Goal: Task Accomplishment & Management: Manage account settings

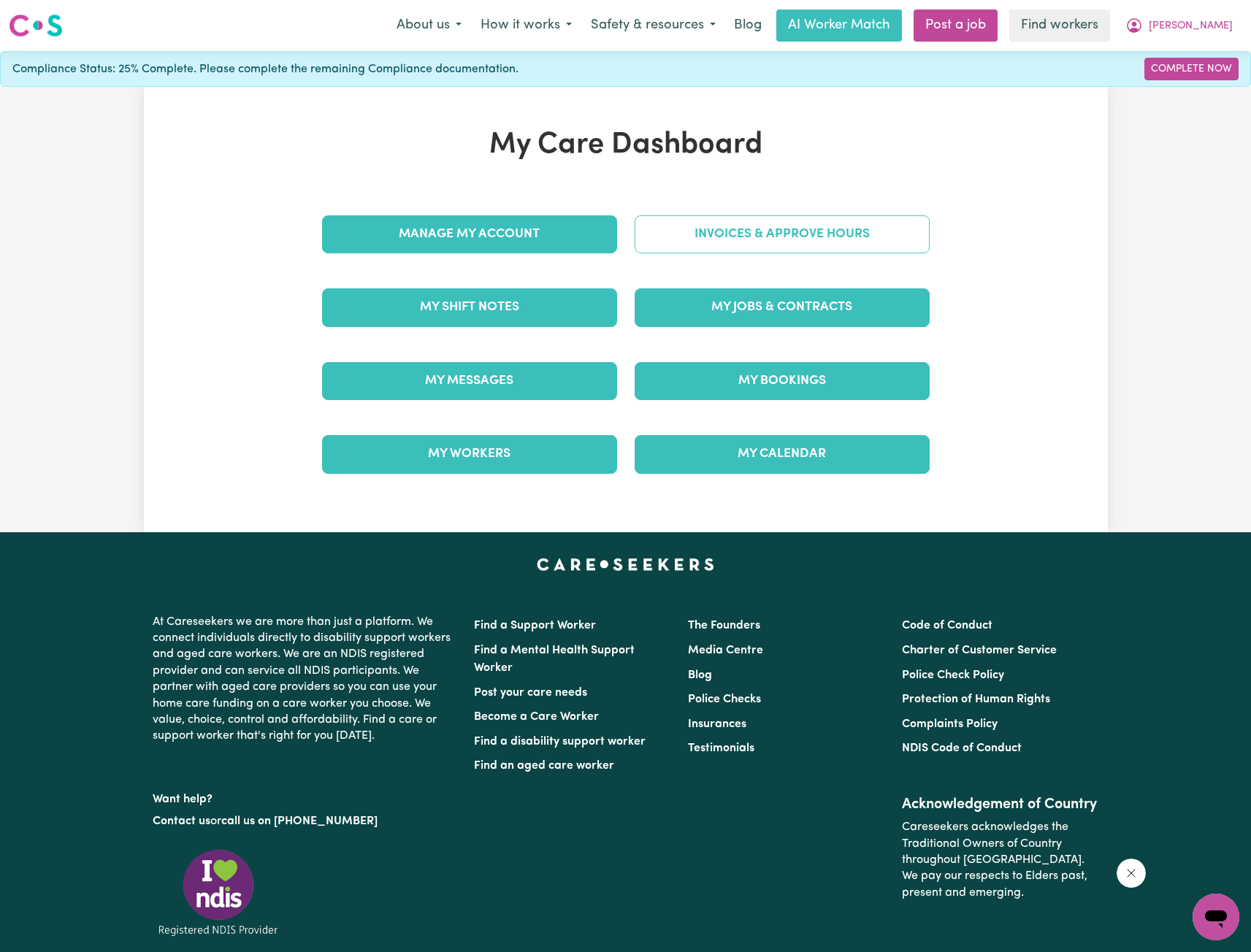
click at [780, 230] on link "Invoices & Approve Hours" at bounding box center [782, 235] width 295 height 38
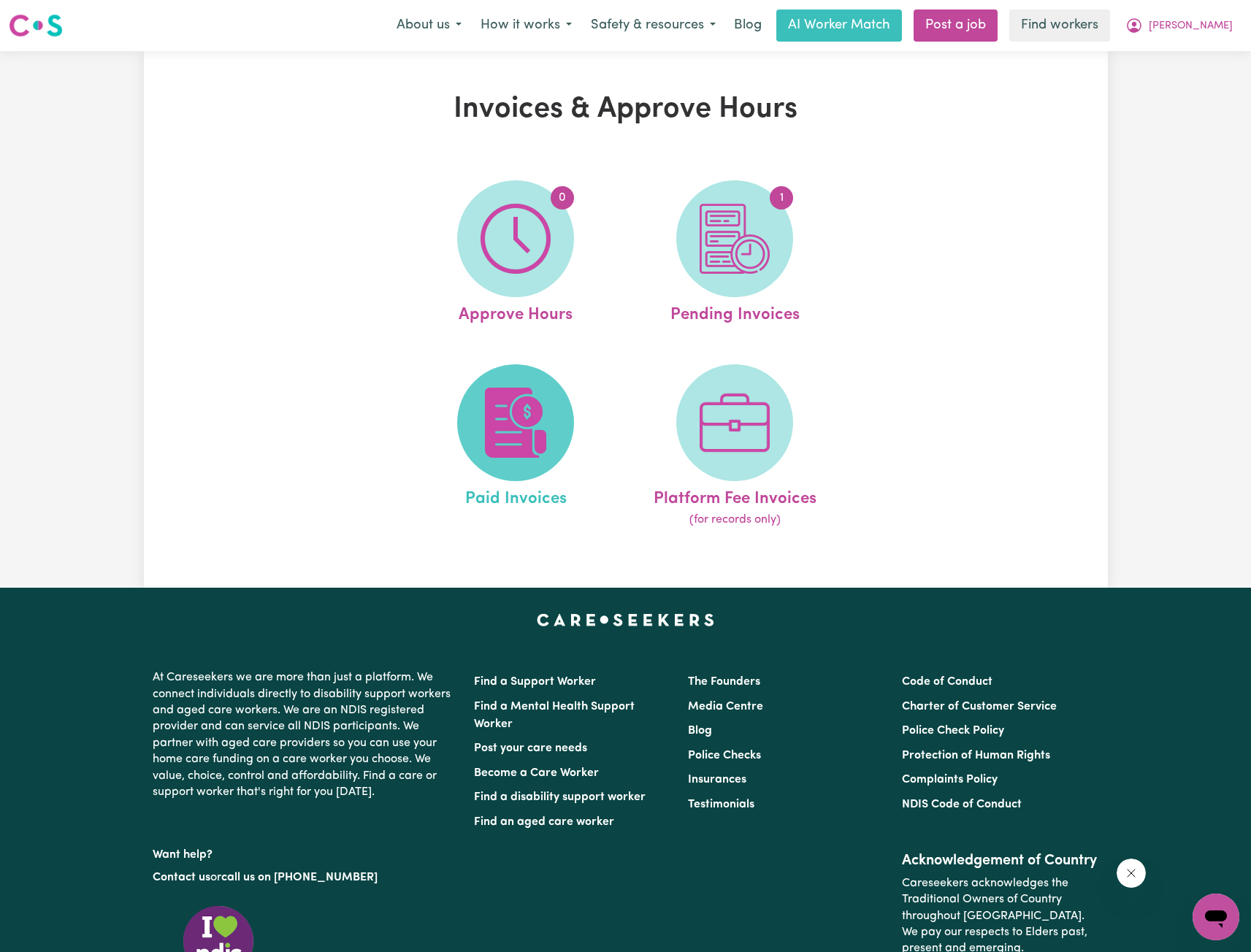
click at [515, 449] on img at bounding box center [515, 422] width 70 height 70
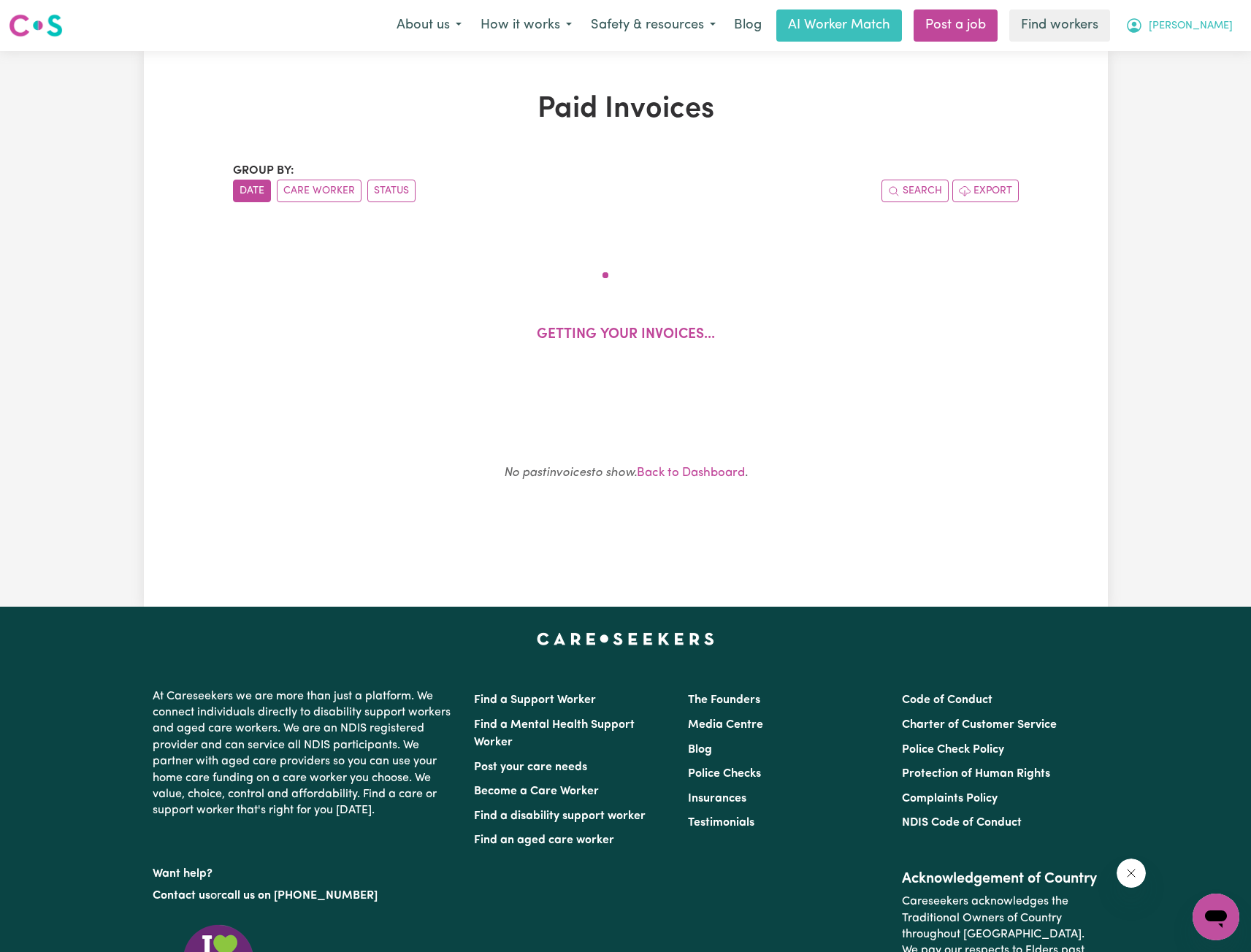
click at [1220, 24] on span "[PERSON_NAME]" at bounding box center [1190, 26] width 84 height 16
drag, startPoint x: 1212, startPoint y: 41, endPoint x: 1206, endPoint y: 53, distance: 13.4
click at [1206, 53] on link "My Dashboard" at bounding box center [1183, 57] width 115 height 28
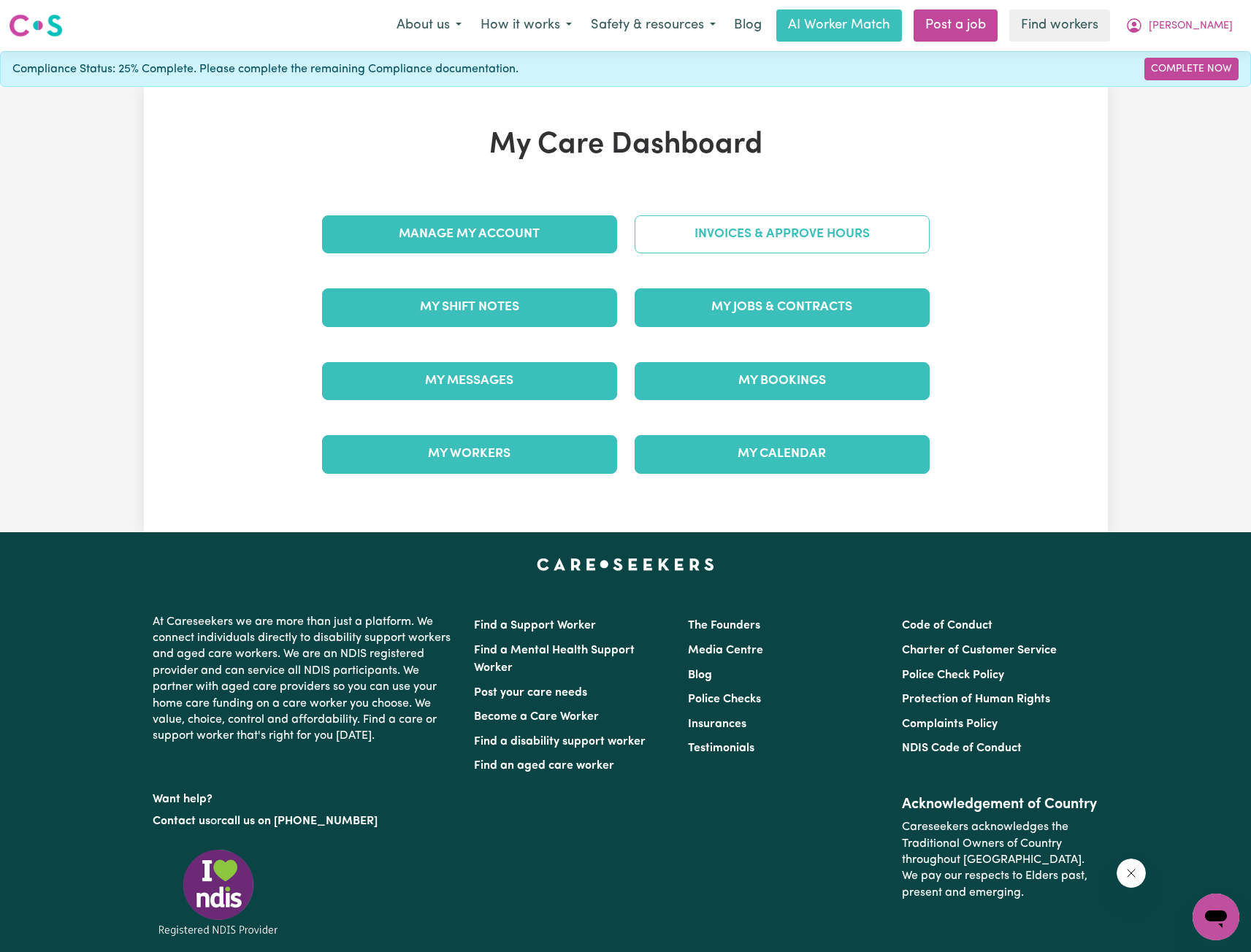
click at [730, 226] on link "Invoices & Approve Hours" at bounding box center [782, 235] width 295 height 38
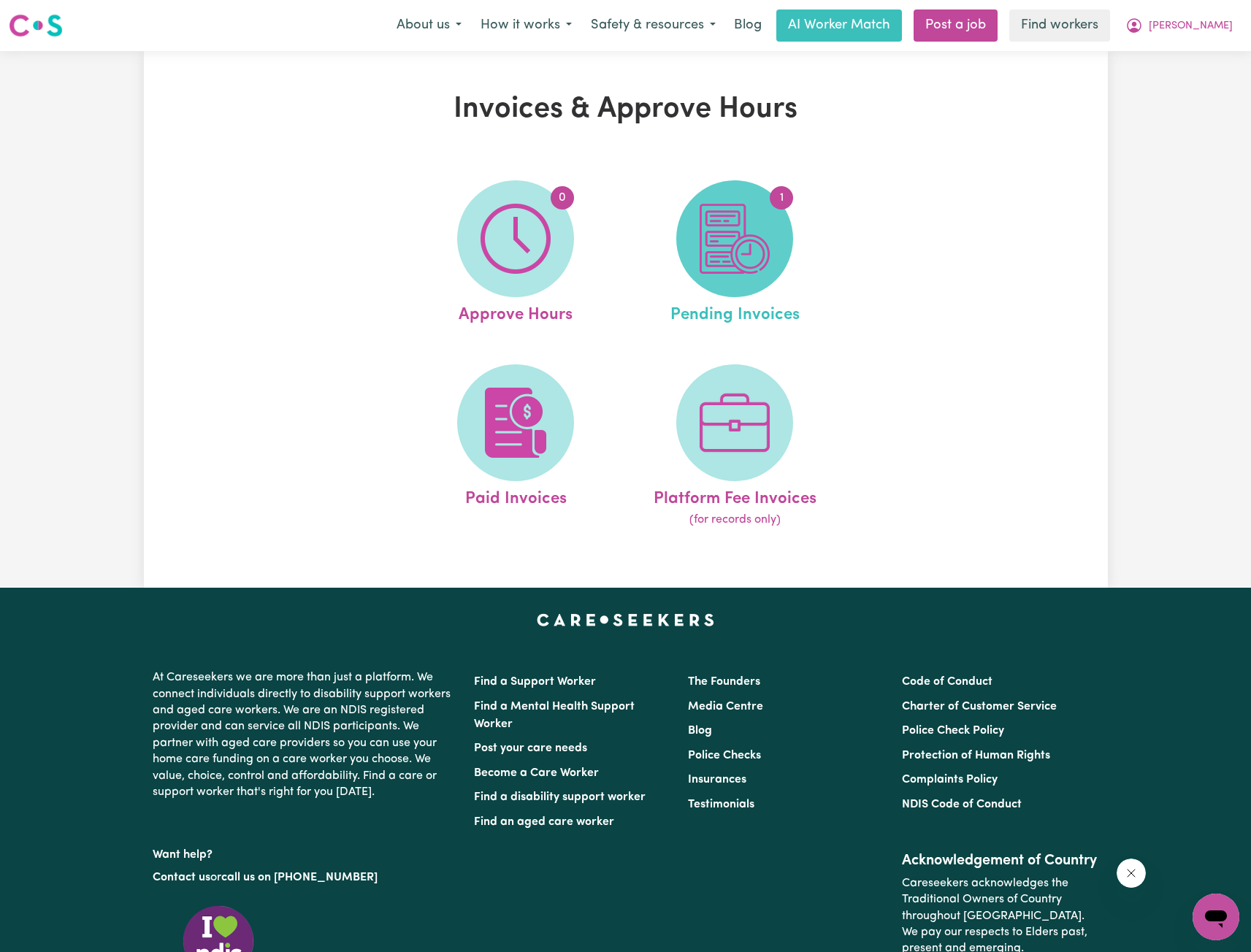
click at [709, 264] on img at bounding box center [734, 238] width 70 height 70
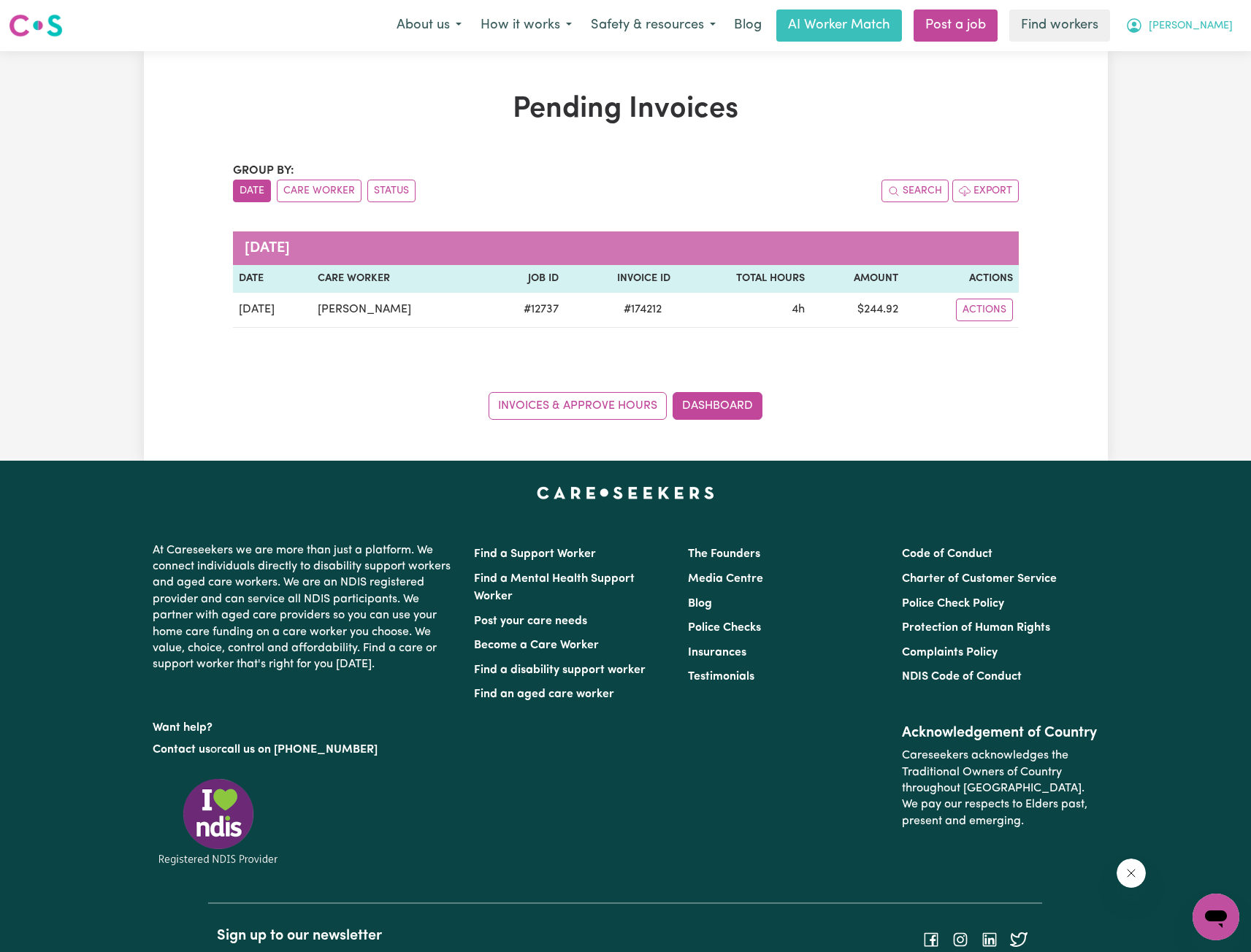
click at [1185, 29] on button "[PERSON_NAME]" at bounding box center [1179, 25] width 126 height 31
click at [1185, 89] on link "Logout" at bounding box center [1183, 83] width 115 height 28
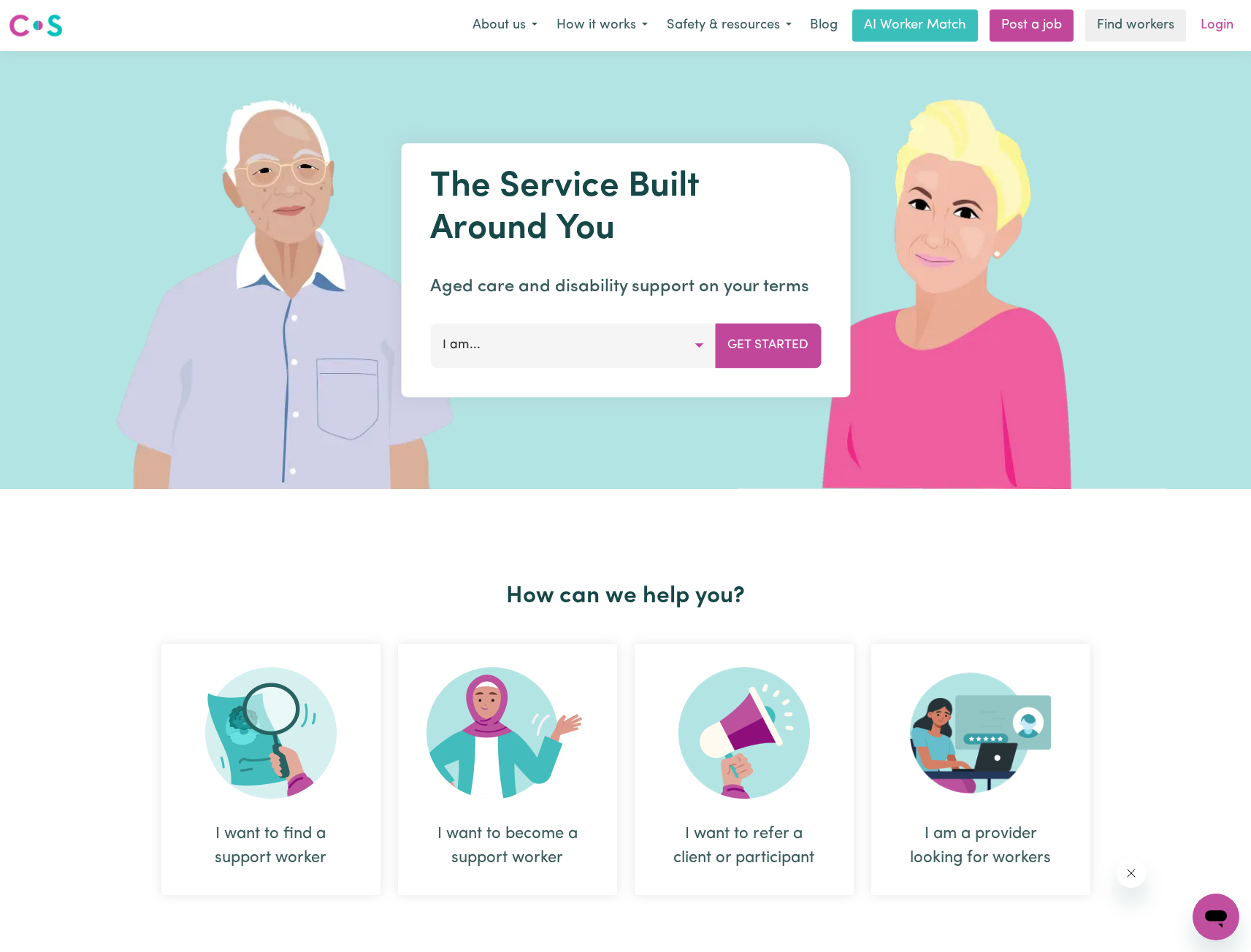
click at [1240, 27] on link "Login" at bounding box center [1217, 24] width 51 height 32
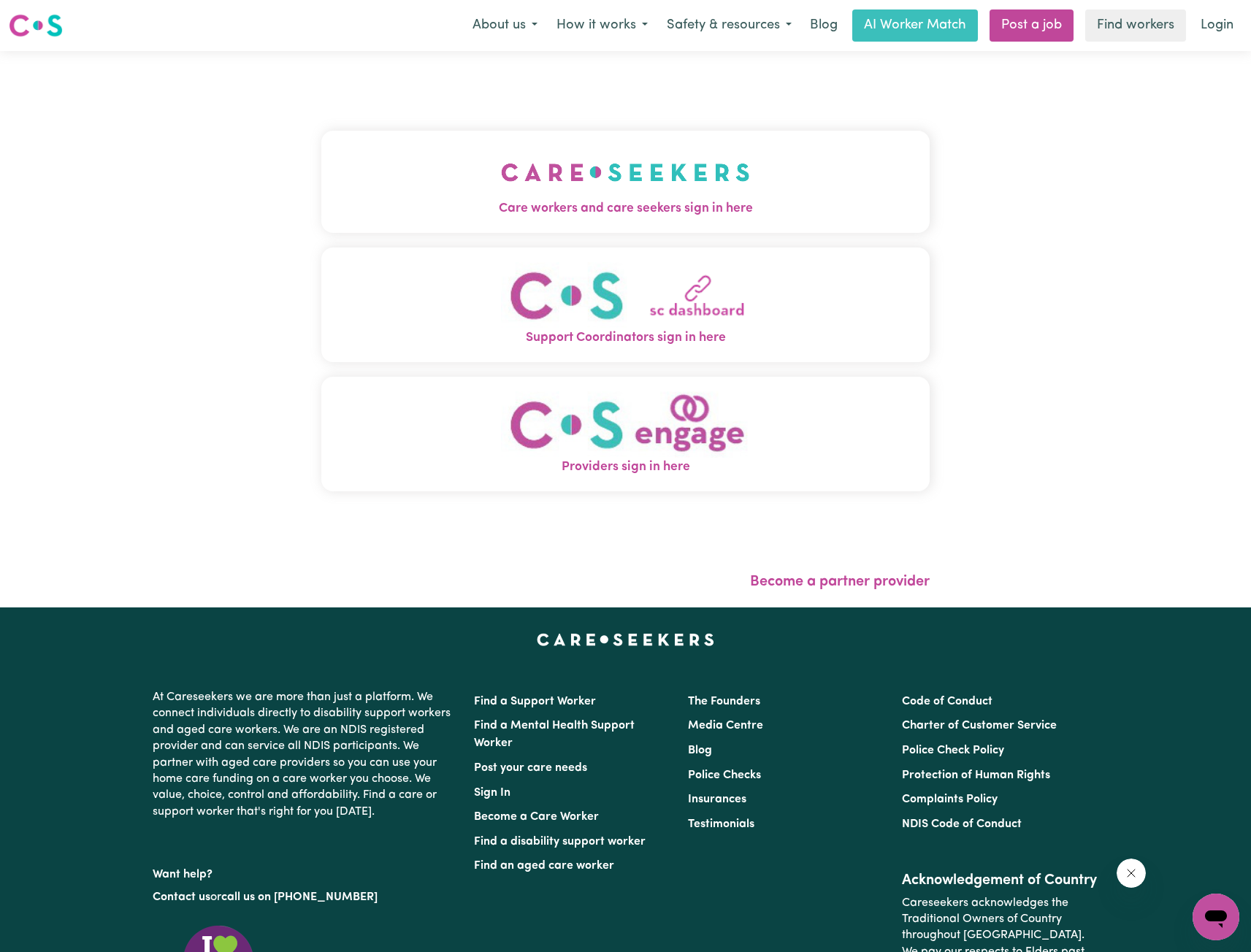
click at [585, 144] on button "Care workers and care seekers sign in here" at bounding box center [625, 181] width 608 height 102
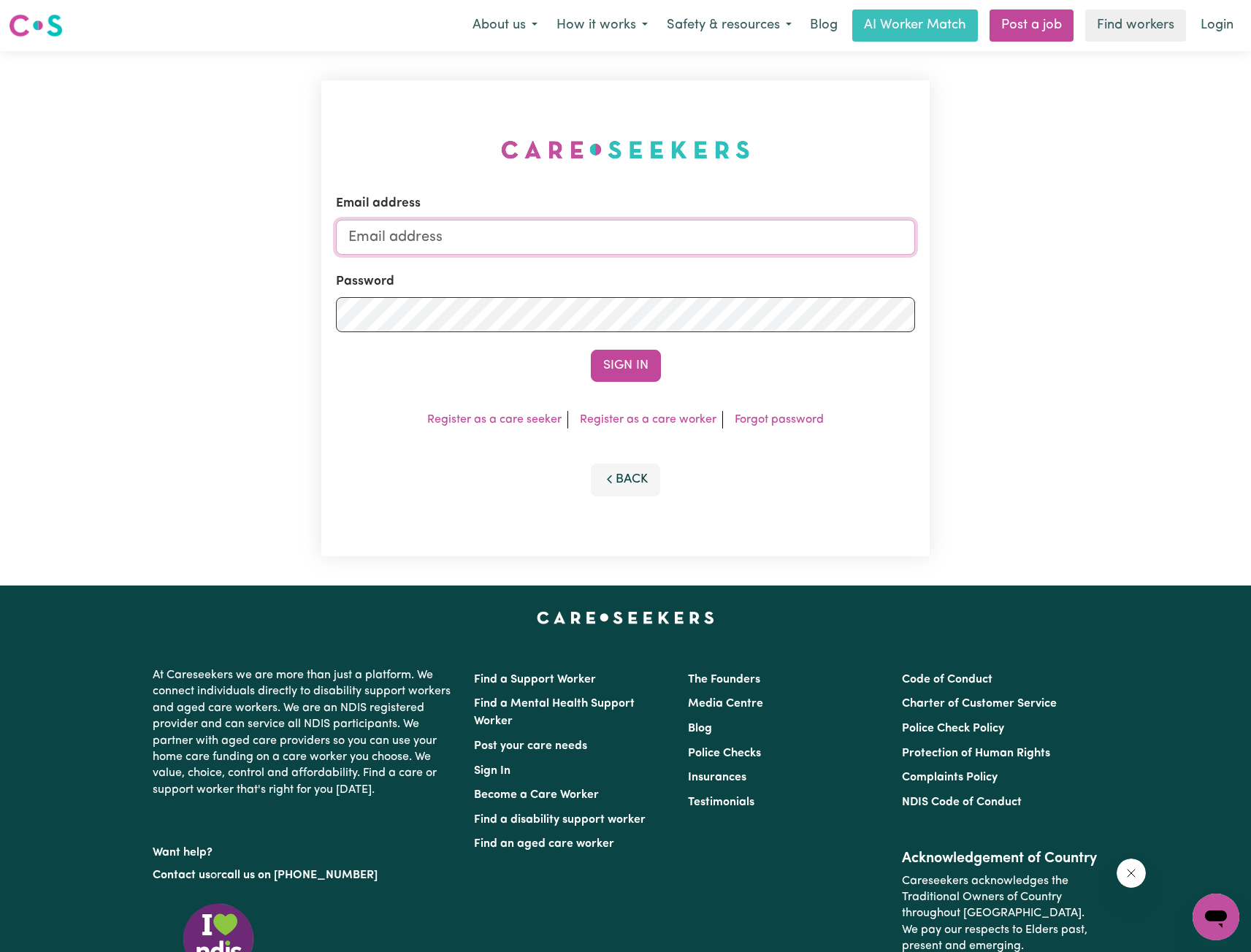
click at [650, 239] on input "Email address" at bounding box center [625, 237] width 579 height 35
drag, startPoint x: 426, startPoint y: 238, endPoint x: 698, endPoint y: 280, distance: 275.2
click at [693, 248] on input "[EMAIL_ADDRESS][PERSON_NAME][DOMAIN_NAME]" at bounding box center [625, 237] width 579 height 35
type input "[EMAIL_ADDRESS][DOMAIN_NAME]"
click at [650, 372] on button "Sign In" at bounding box center [625, 365] width 70 height 32
